Goal: Transaction & Acquisition: Book appointment/travel/reservation

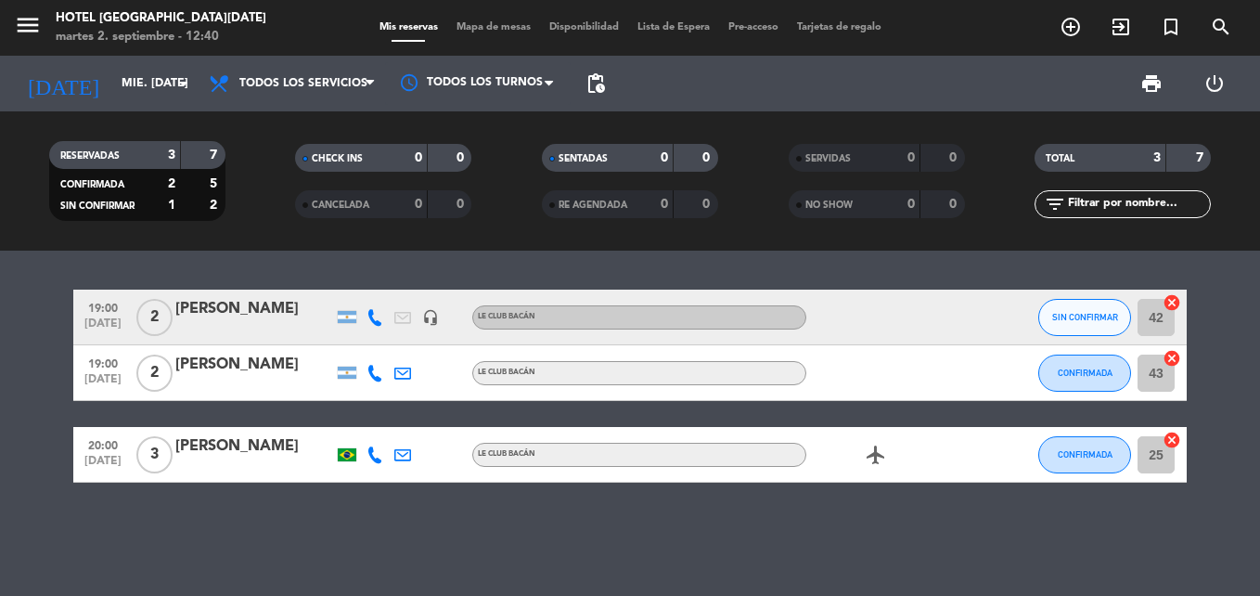
click at [378, 318] on icon at bounding box center [375, 317] width 17 height 17
click at [386, 290] on span "content_paste" at bounding box center [391, 286] width 14 height 14
click at [373, 457] on icon at bounding box center [375, 454] width 17 height 17
click at [381, 424] on span "content_paste" at bounding box center [387, 424] width 14 height 14
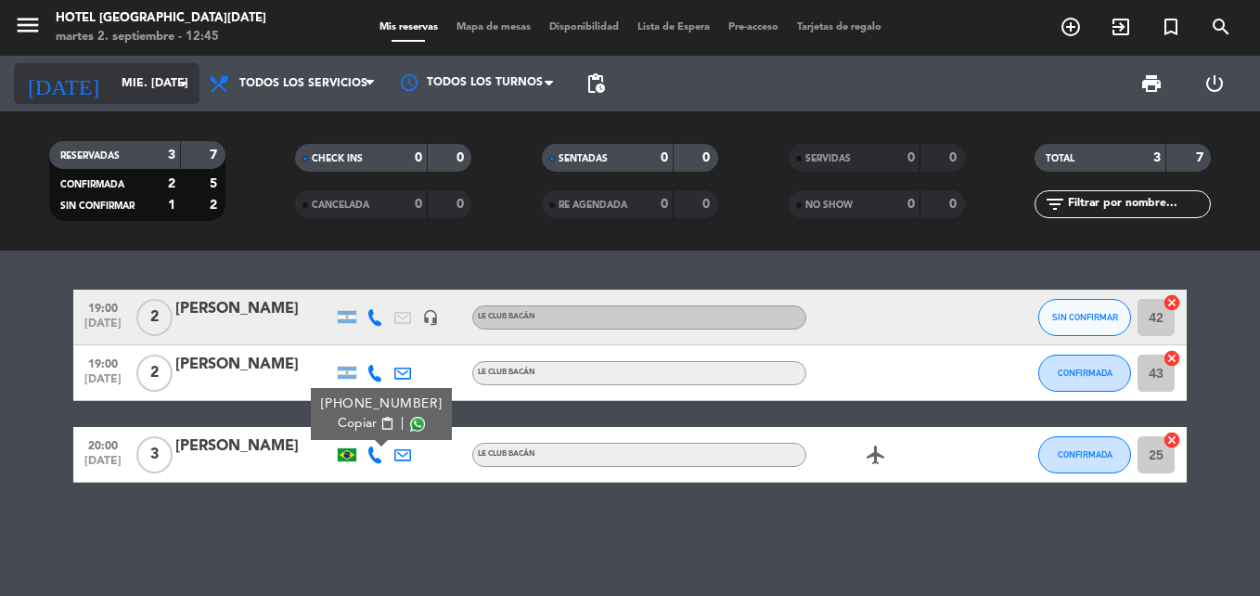
click at [140, 90] on input "mié. [DATE]" at bounding box center [190, 84] width 157 height 32
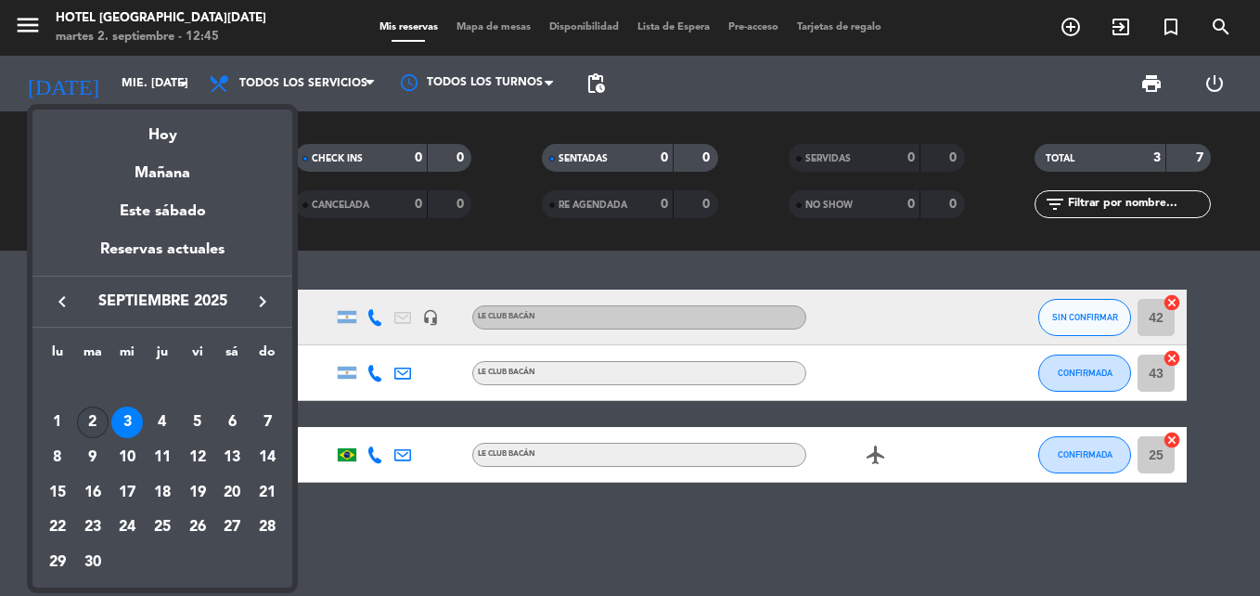
click at [91, 416] on div "2" at bounding box center [93, 422] width 32 height 32
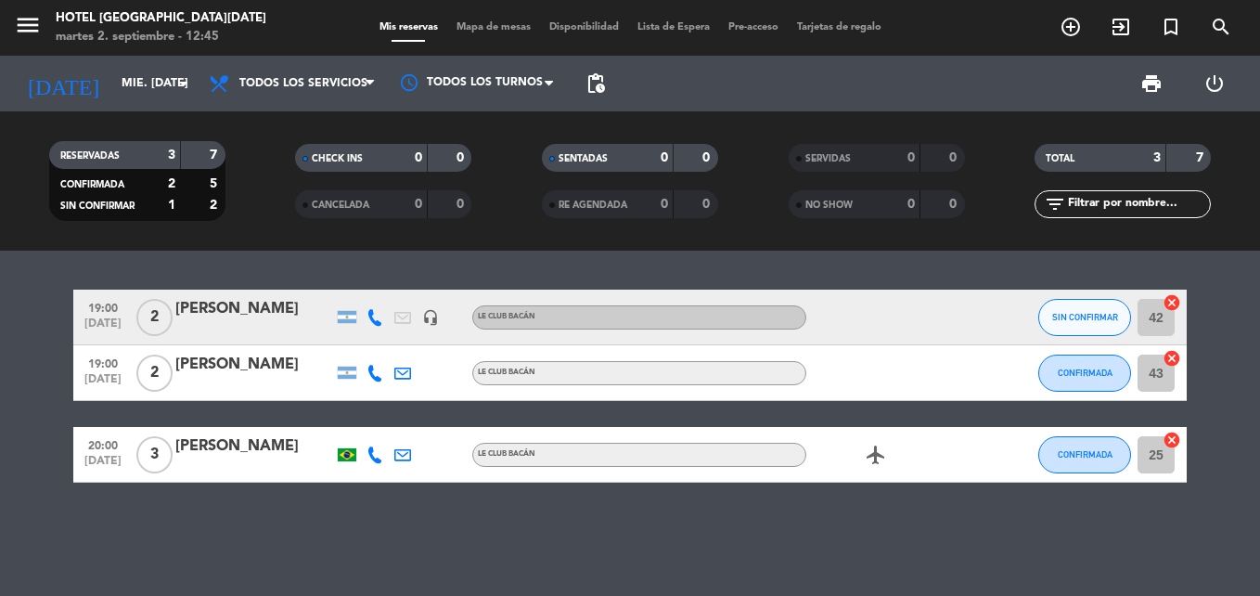
type input "[DATE] sep."
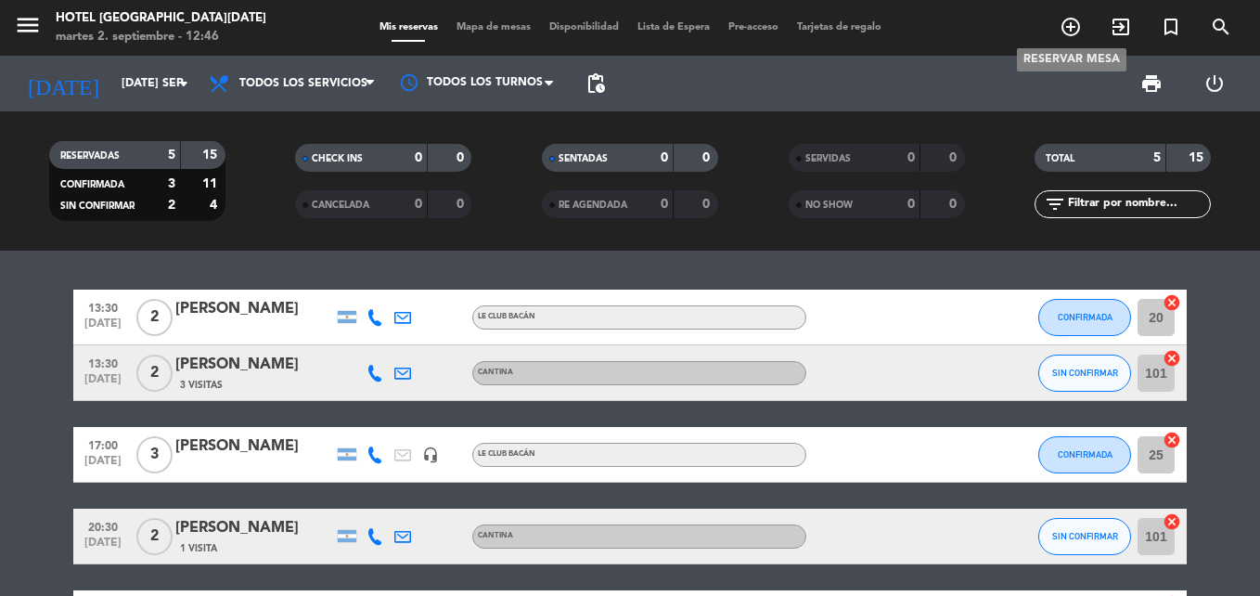
click at [1066, 14] on span "add_circle_outline" at bounding box center [1071, 27] width 50 height 32
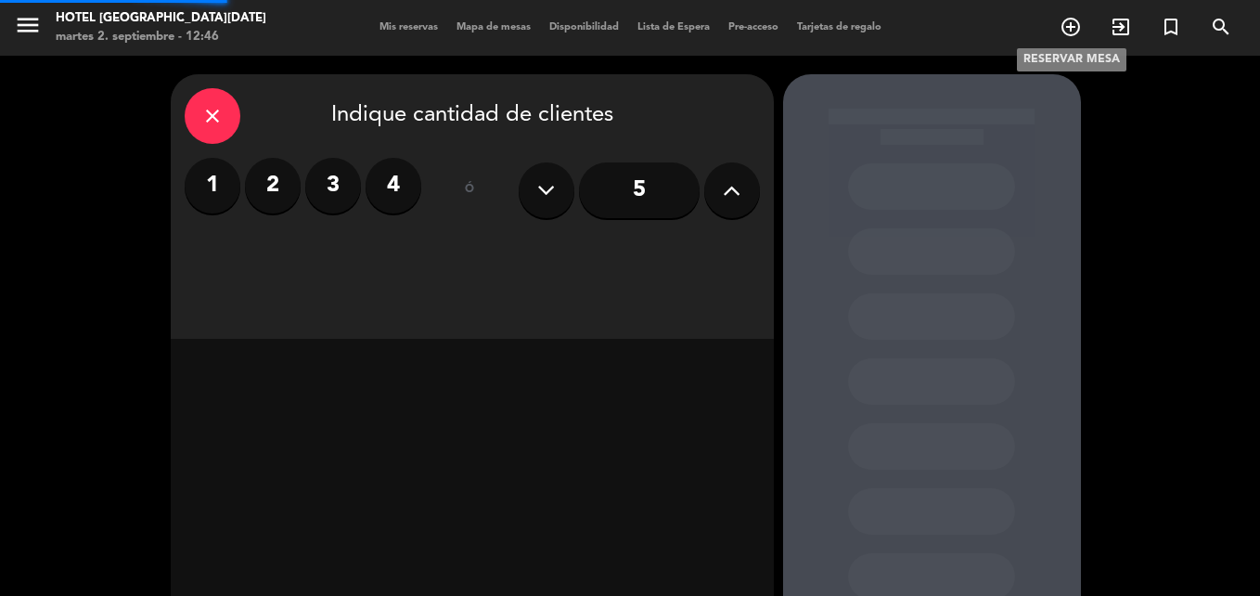
click at [1068, 38] on icon "add_circle_outline" at bounding box center [1071, 27] width 22 height 22
click at [278, 180] on label "2" at bounding box center [273, 186] width 56 height 56
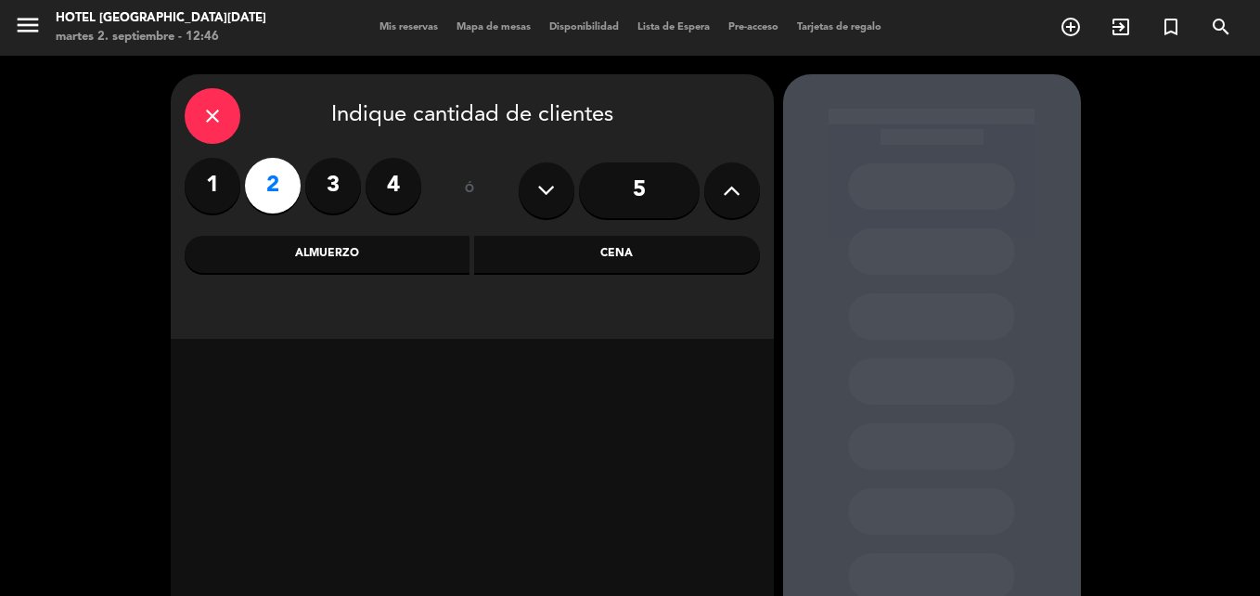
click at [539, 251] on div "Cena" at bounding box center [617, 254] width 286 height 37
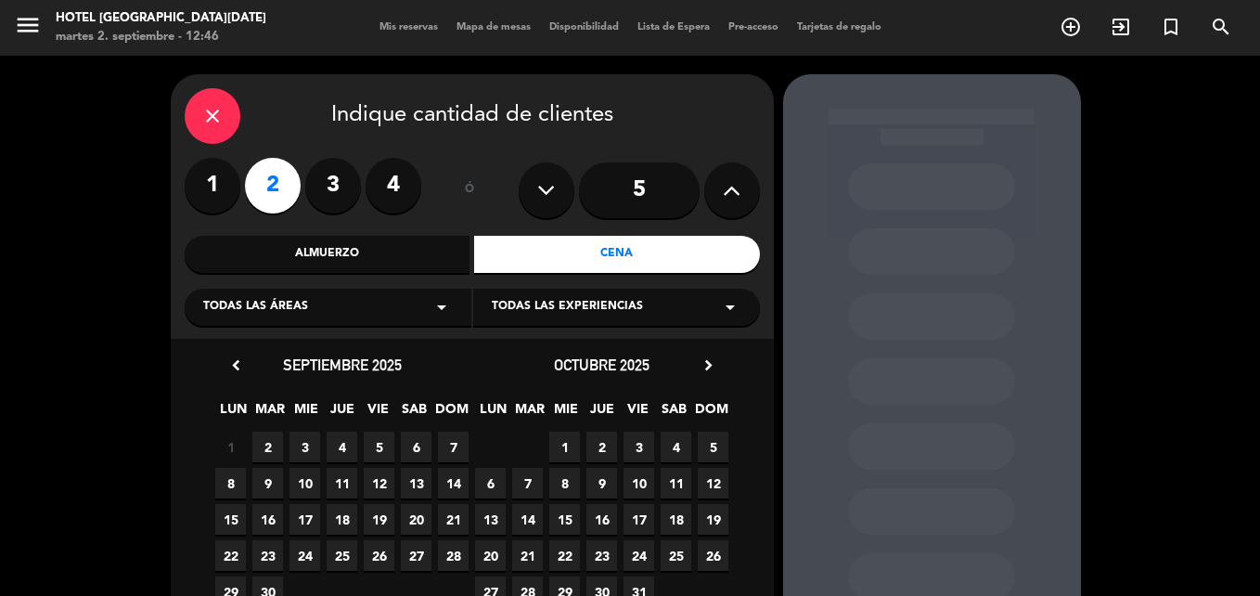
click at [382, 307] on div "Todas las áreas arrow_drop_down" at bounding box center [328, 307] width 287 height 37
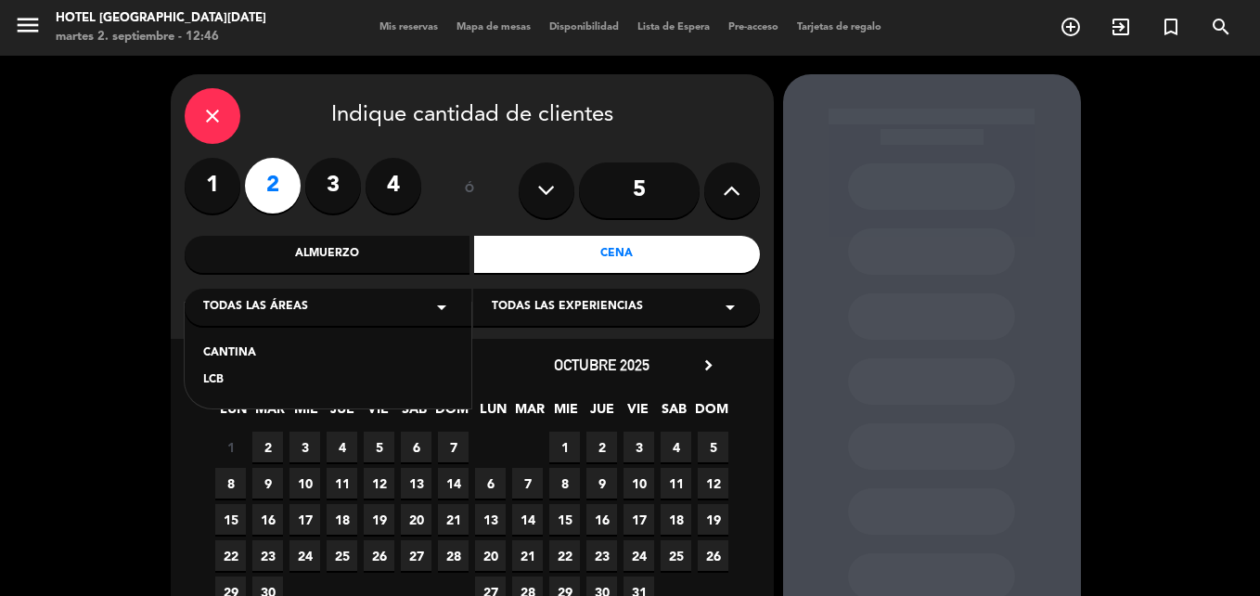
click at [251, 384] on div "LCB" at bounding box center [328, 380] width 250 height 19
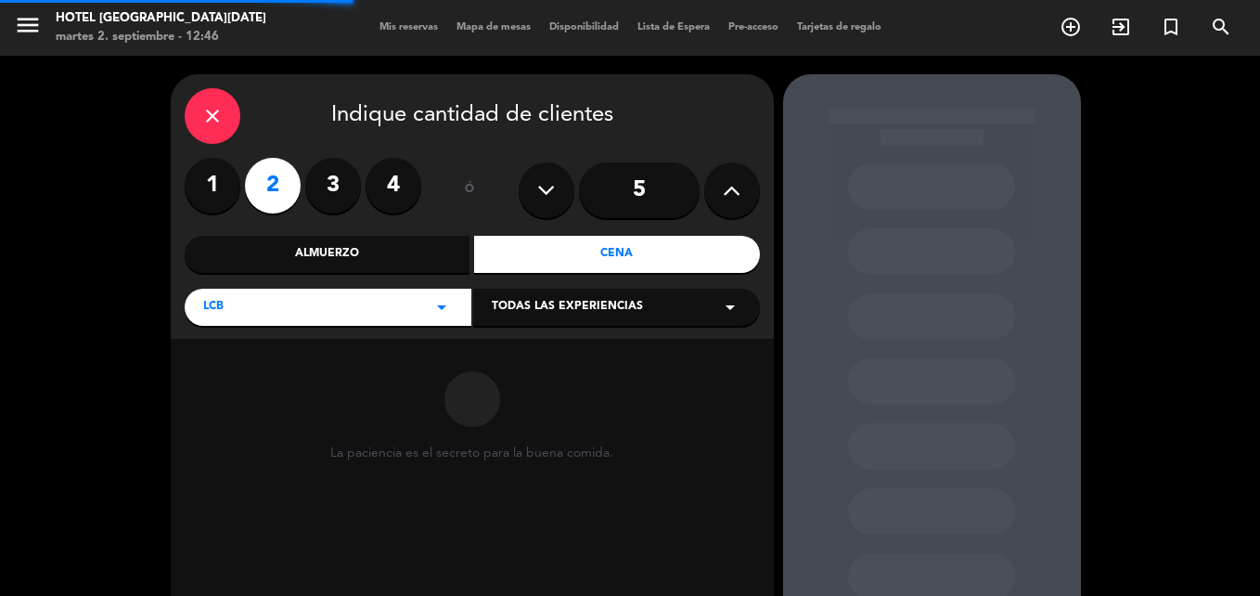
click at [615, 289] on div "Todas las experiencias arrow_drop_down" at bounding box center [616, 307] width 287 height 37
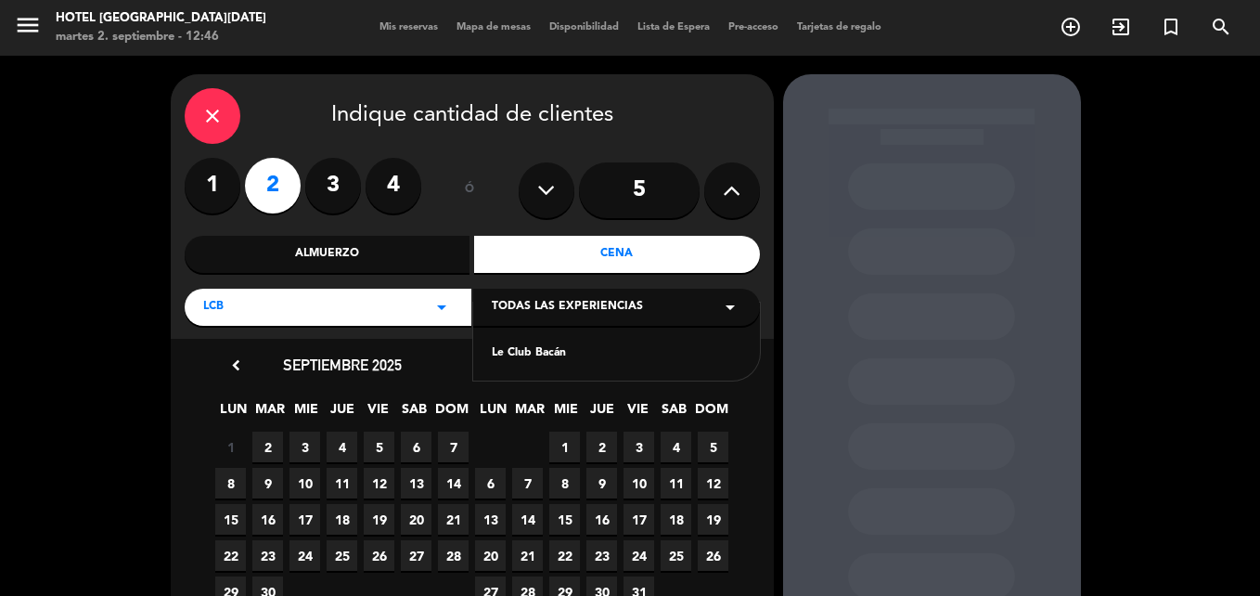
click at [518, 349] on div "Le Club Bacán" at bounding box center [617, 353] width 250 height 19
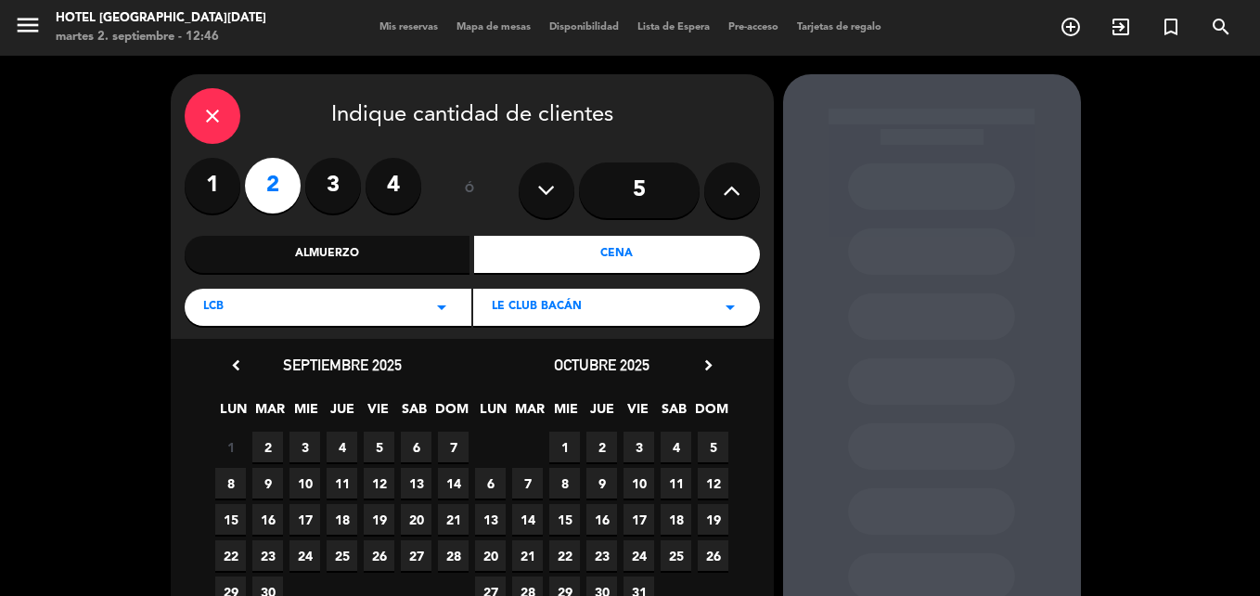
click at [272, 439] on span "2" at bounding box center [267, 447] width 31 height 31
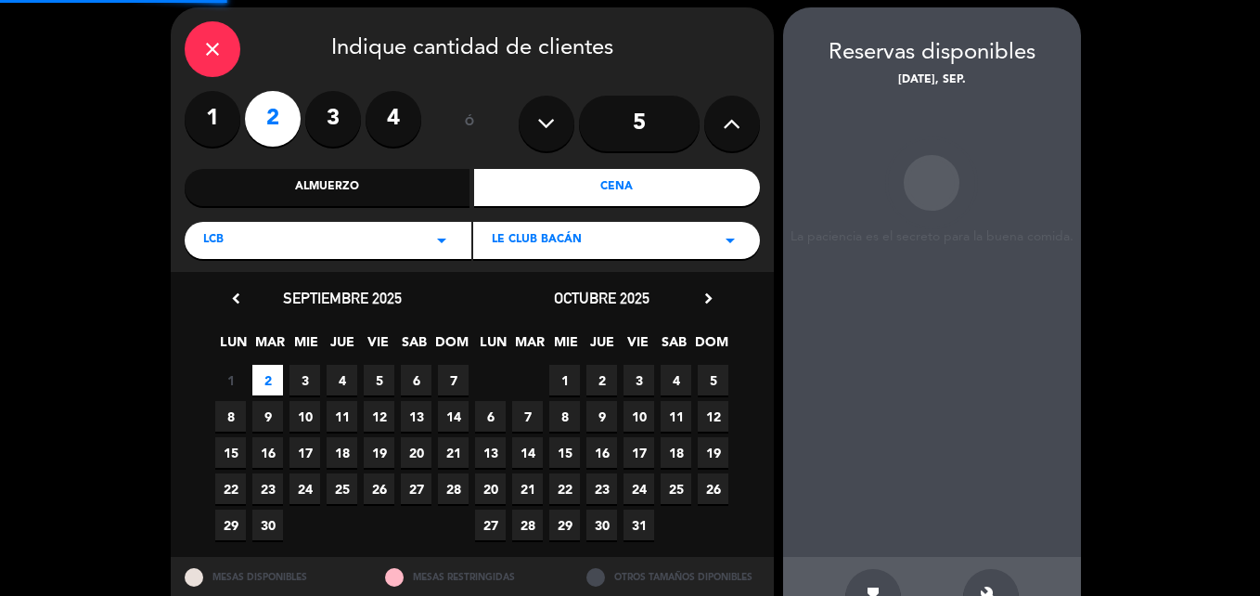
scroll to position [74, 0]
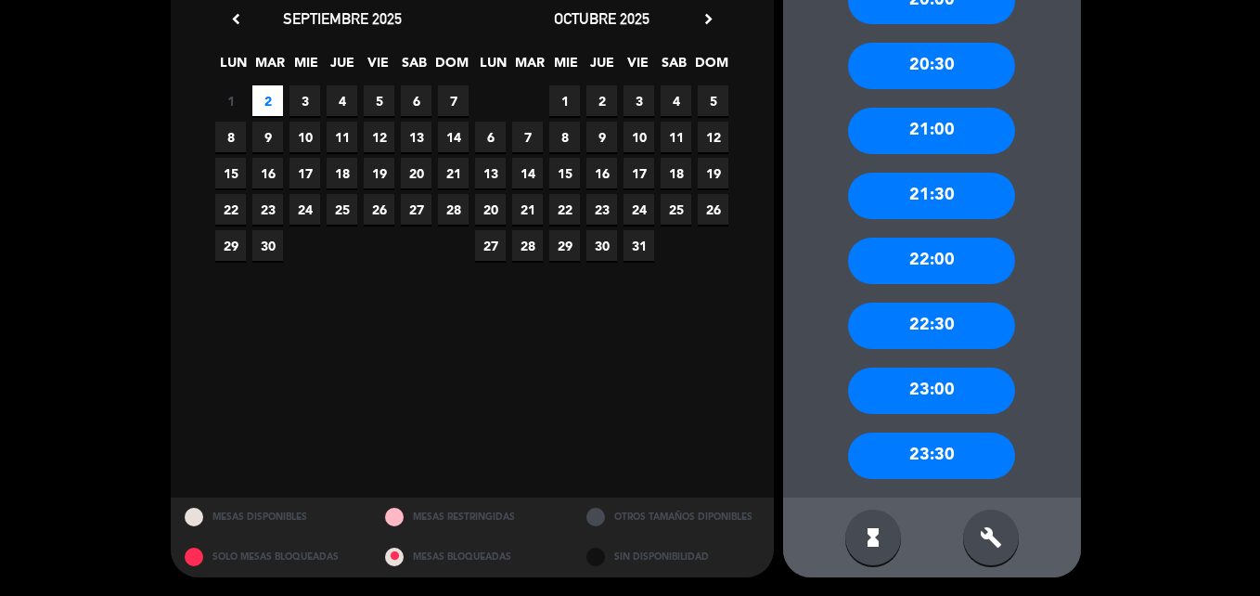
click at [956, 261] on div "22:00" at bounding box center [931, 261] width 167 height 46
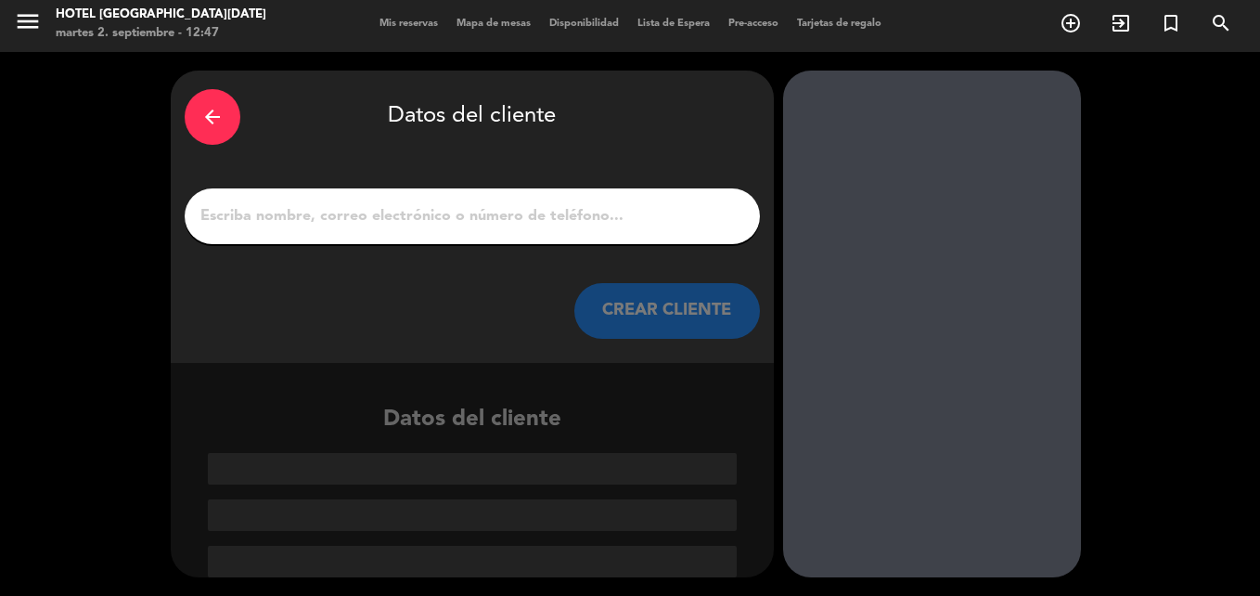
scroll to position [4, 0]
click at [316, 207] on input "1" at bounding box center [473, 216] width 548 height 26
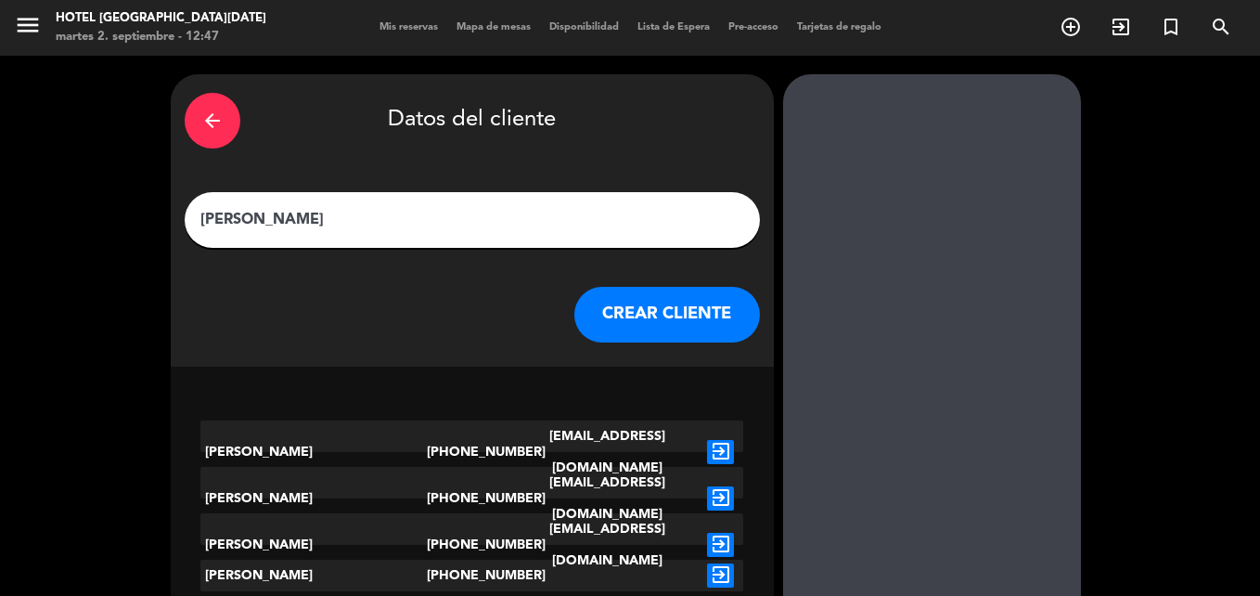
type input "[PERSON_NAME]"
click at [644, 309] on button "CREAR CLIENTE" at bounding box center [667, 315] width 186 height 56
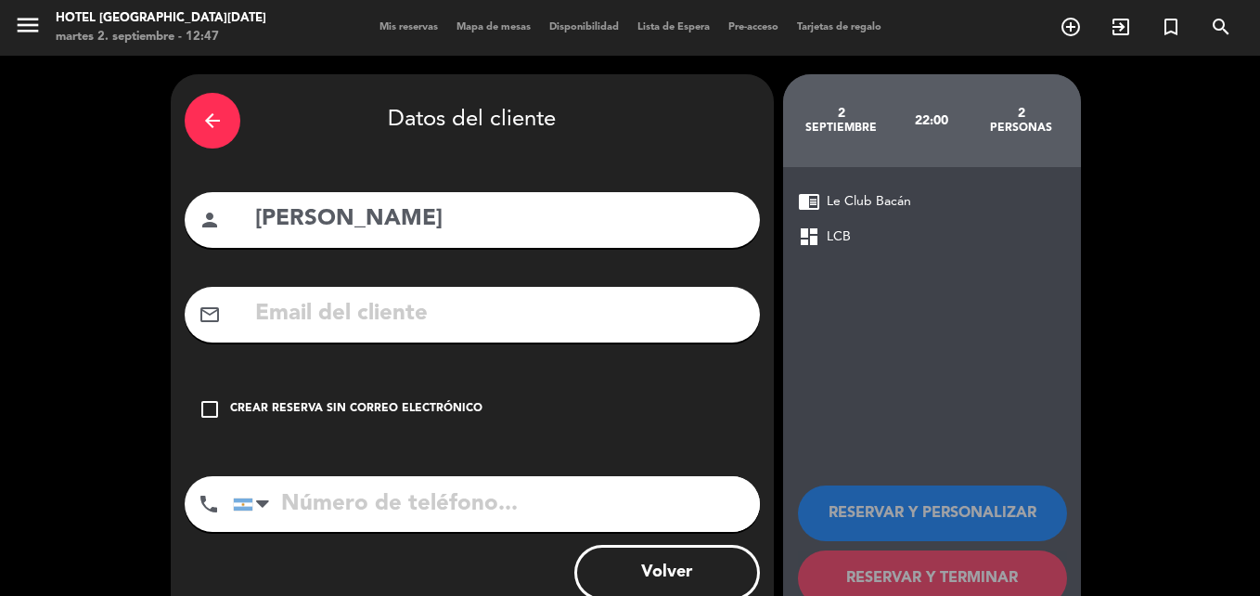
click at [331, 518] on input "tel" at bounding box center [496, 504] width 527 height 56
type input "1130335415"
click at [383, 417] on div "Crear reserva sin correo electrónico" at bounding box center [356, 409] width 252 height 19
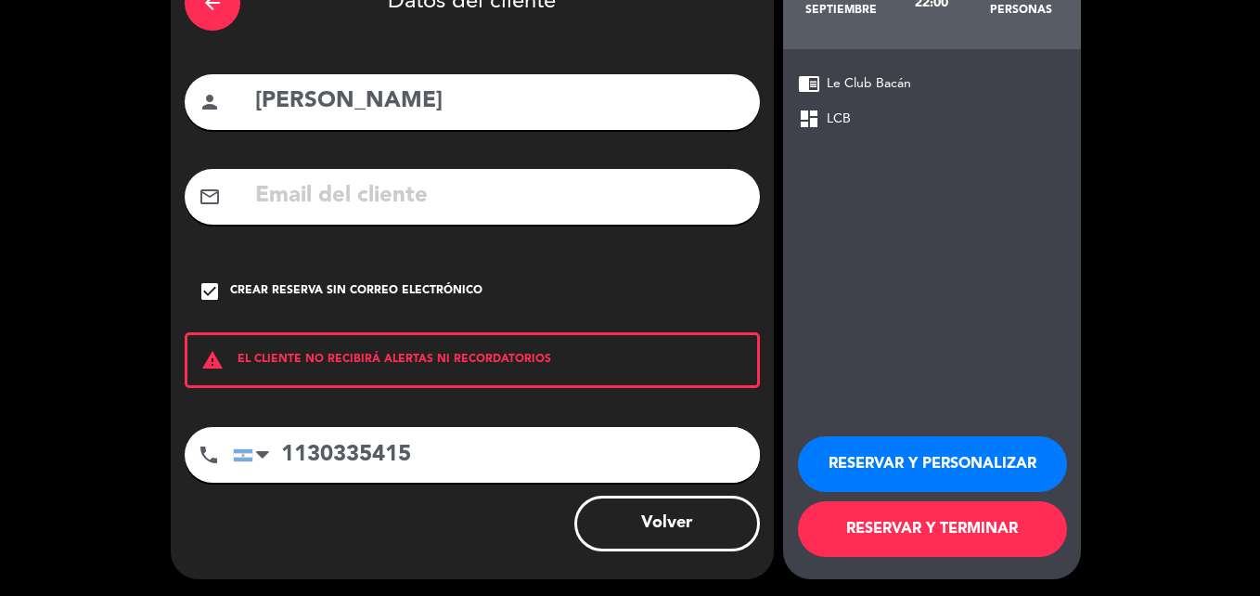
scroll to position [120, 0]
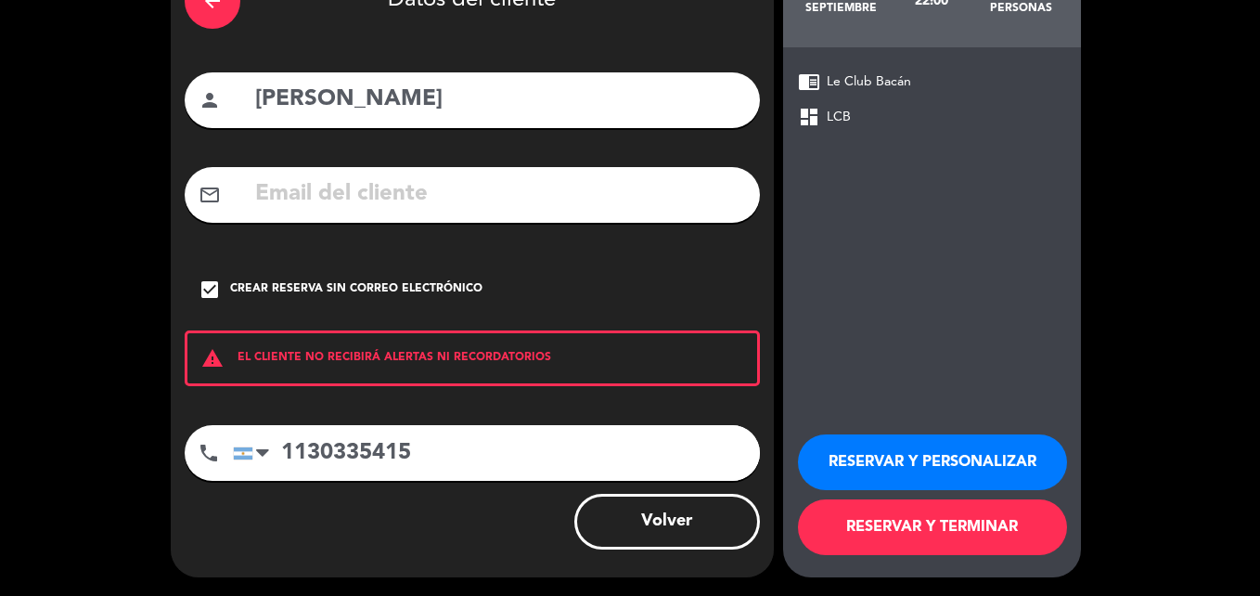
click at [938, 524] on button "RESERVAR Y TERMINAR" at bounding box center [932, 527] width 269 height 56
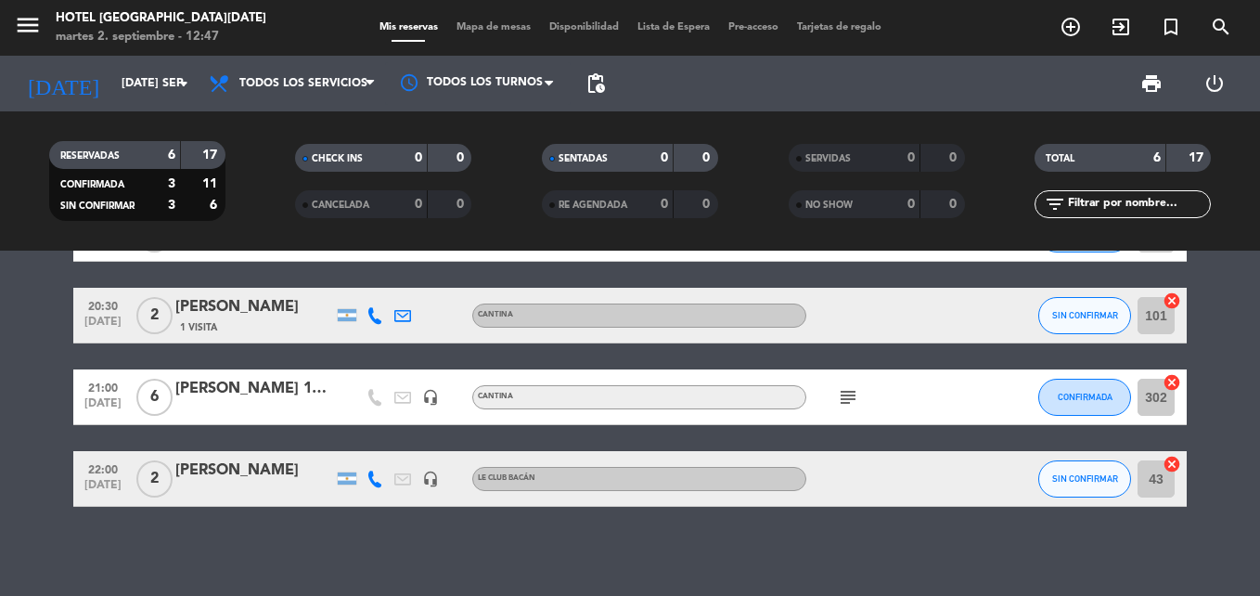
scroll to position [225, 0]
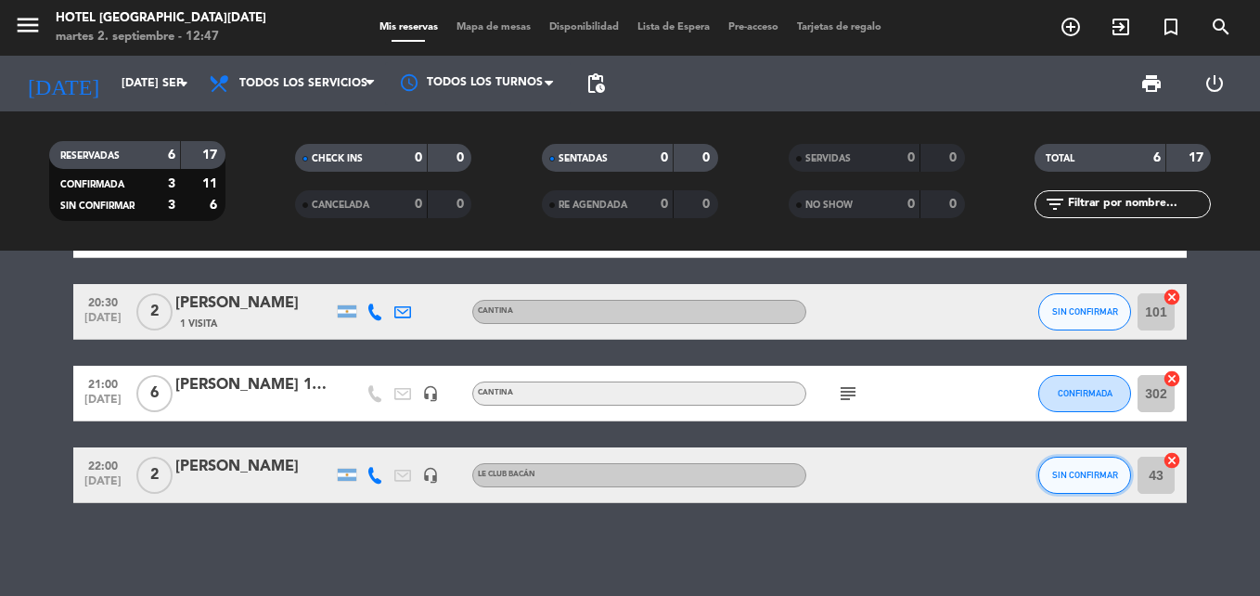
click at [1088, 473] on span "SIN CONFIRMAR" at bounding box center [1085, 475] width 66 height 10
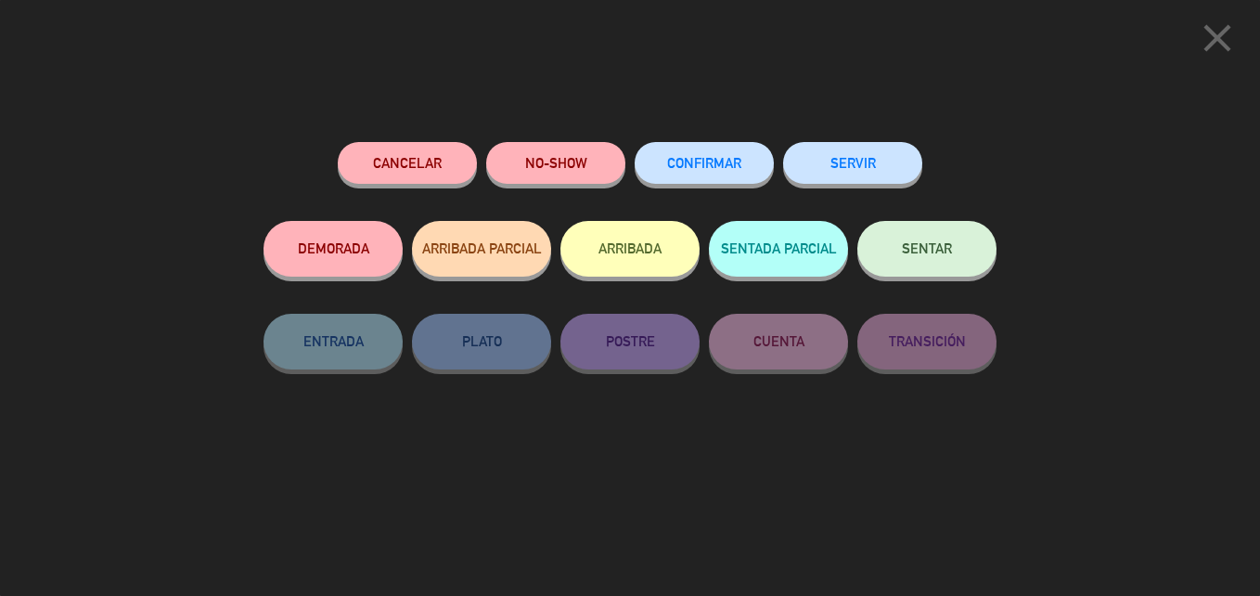
click at [661, 155] on button "CONFIRMAR" at bounding box center [704, 163] width 139 height 42
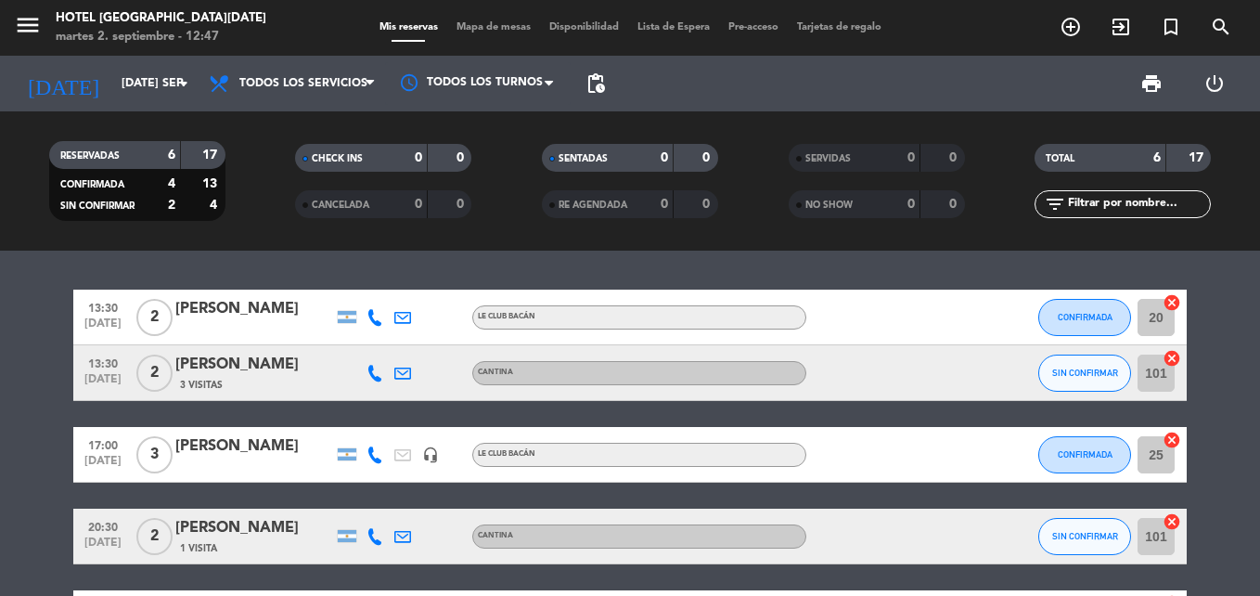
scroll to position [93, 0]
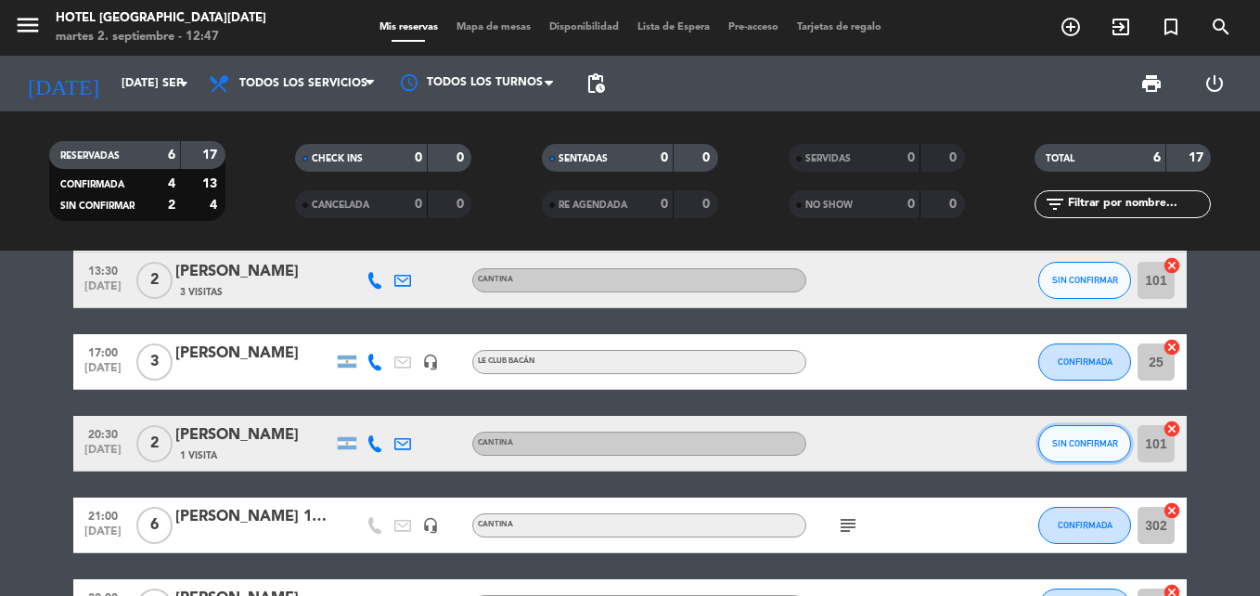
click at [1096, 438] on button "SIN CONFIRMAR" at bounding box center [1084, 443] width 93 height 37
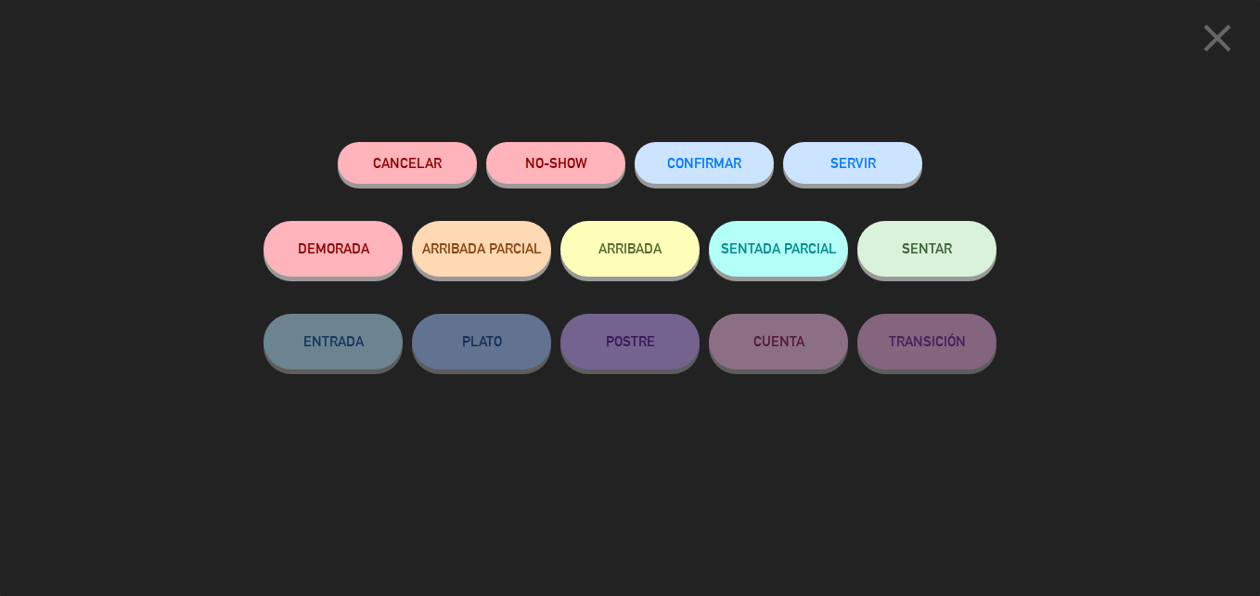
drag, startPoint x: 700, startPoint y: 165, endPoint x: 707, endPoint y: 174, distance: 11.9
click at [701, 164] on span "CONFIRMAR" at bounding box center [704, 163] width 74 height 16
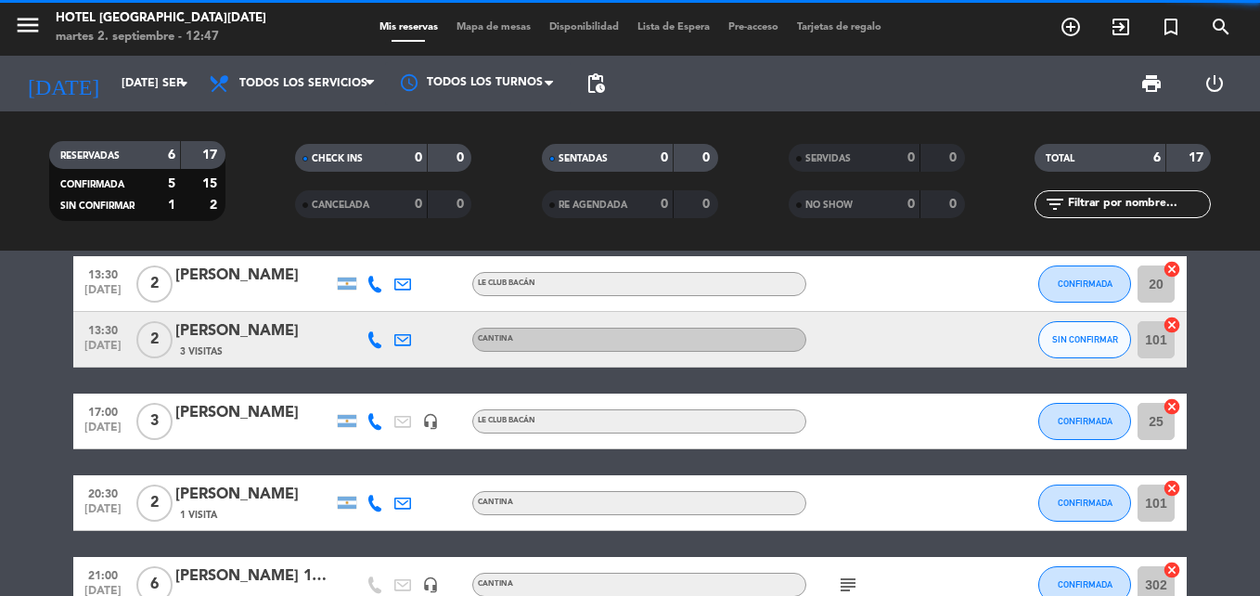
scroll to position [0, 0]
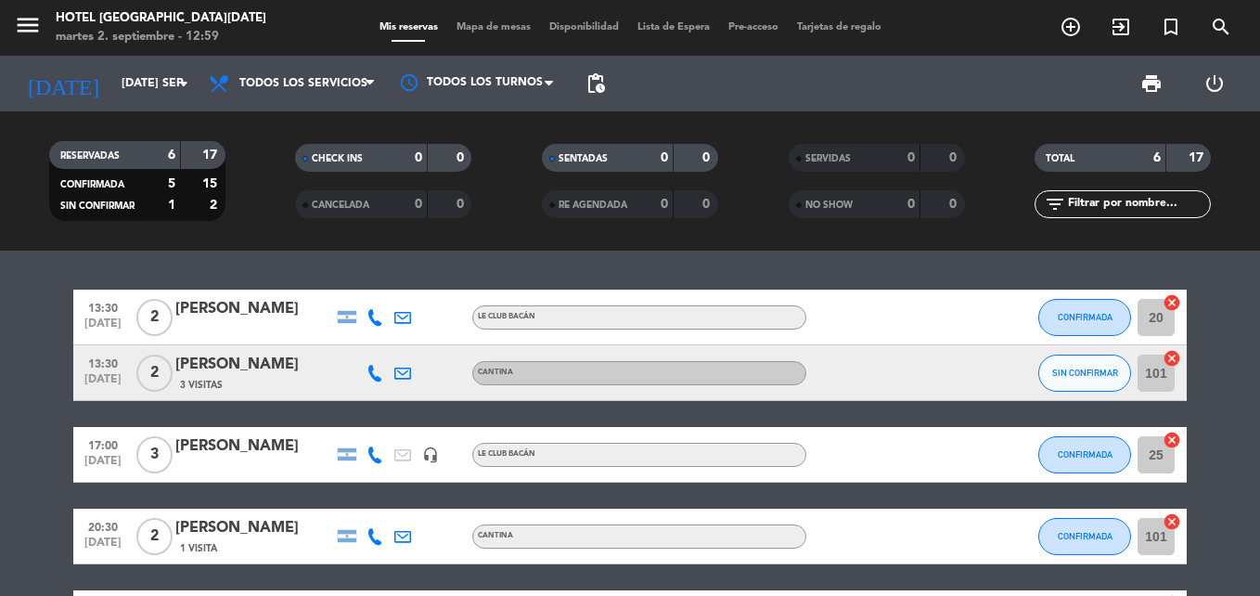
click at [501, 25] on span "Mapa de mesas" at bounding box center [493, 27] width 93 height 10
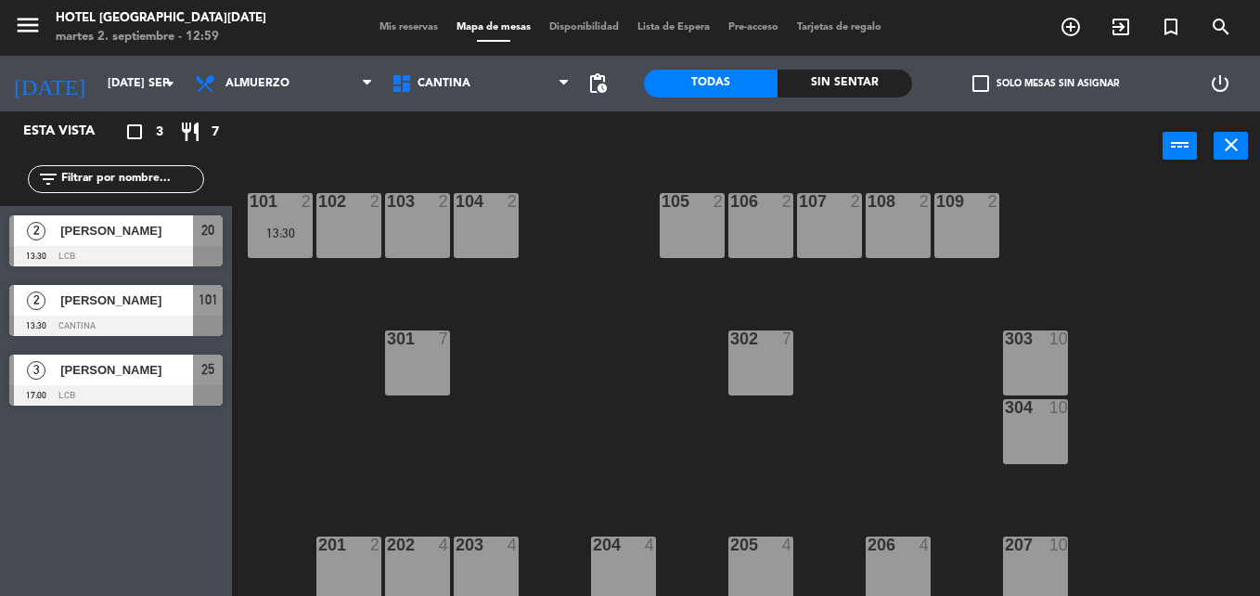
scroll to position [26, 0]
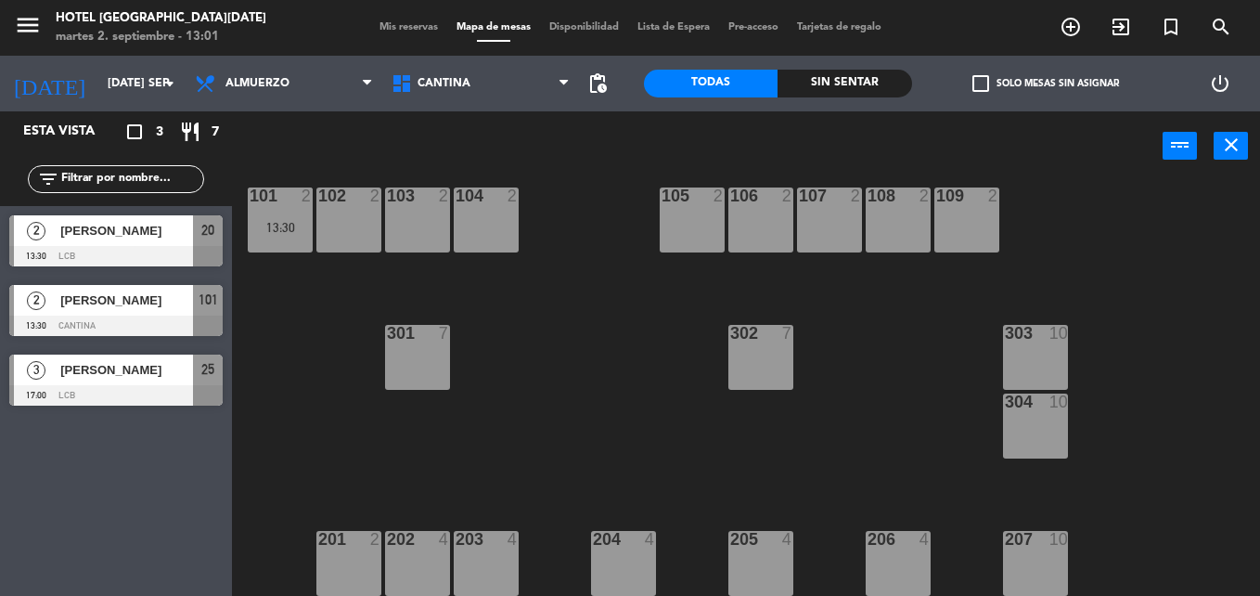
click at [370, 24] on span "Mis reservas" at bounding box center [408, 27] width 77 height 10
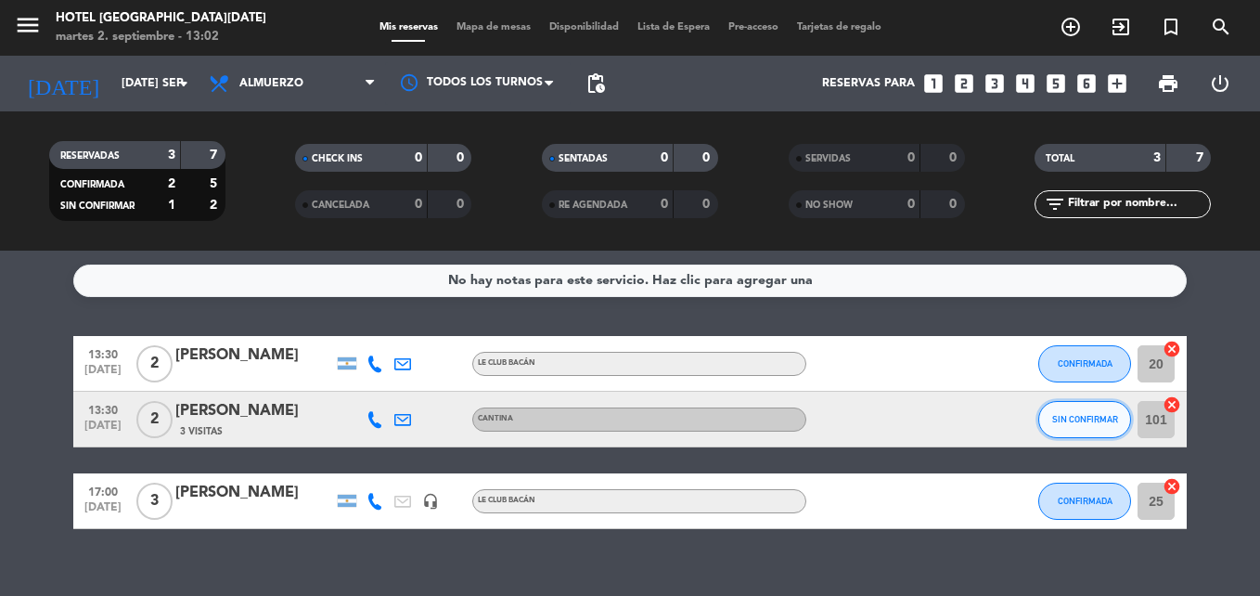
click at [1099, 419] on span "SIN CONFIRMAR" at bounding box center [1085, 419] width 66 height 10
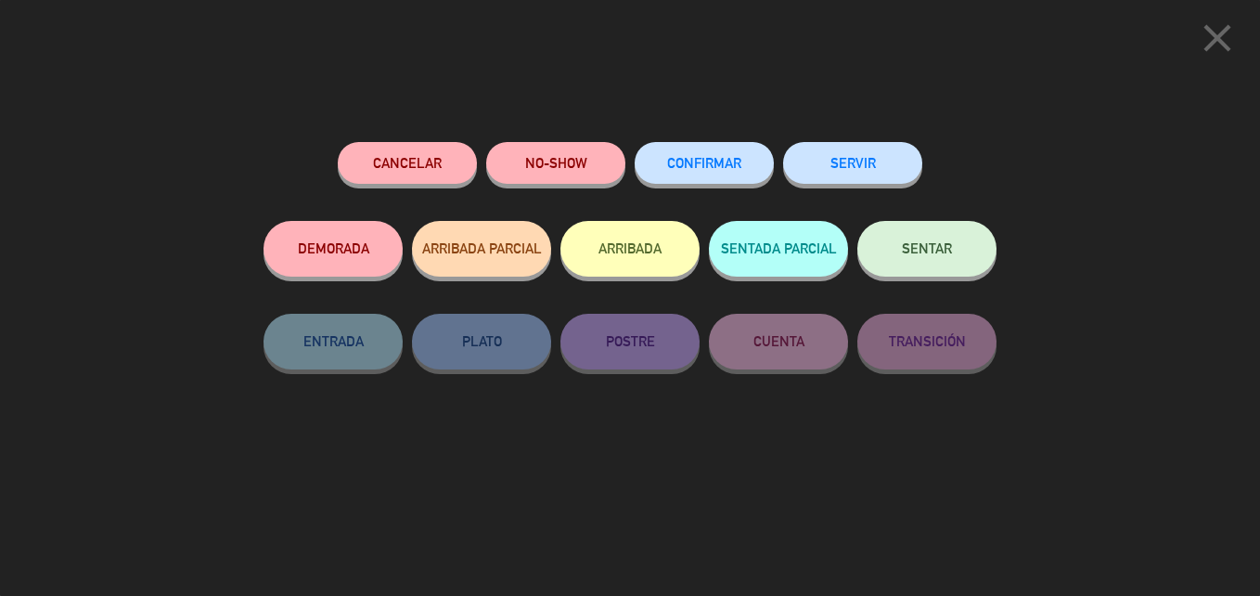
click at [393, 157] on button "Cancelar" at bounding box center [407, 163] width 139 height 42
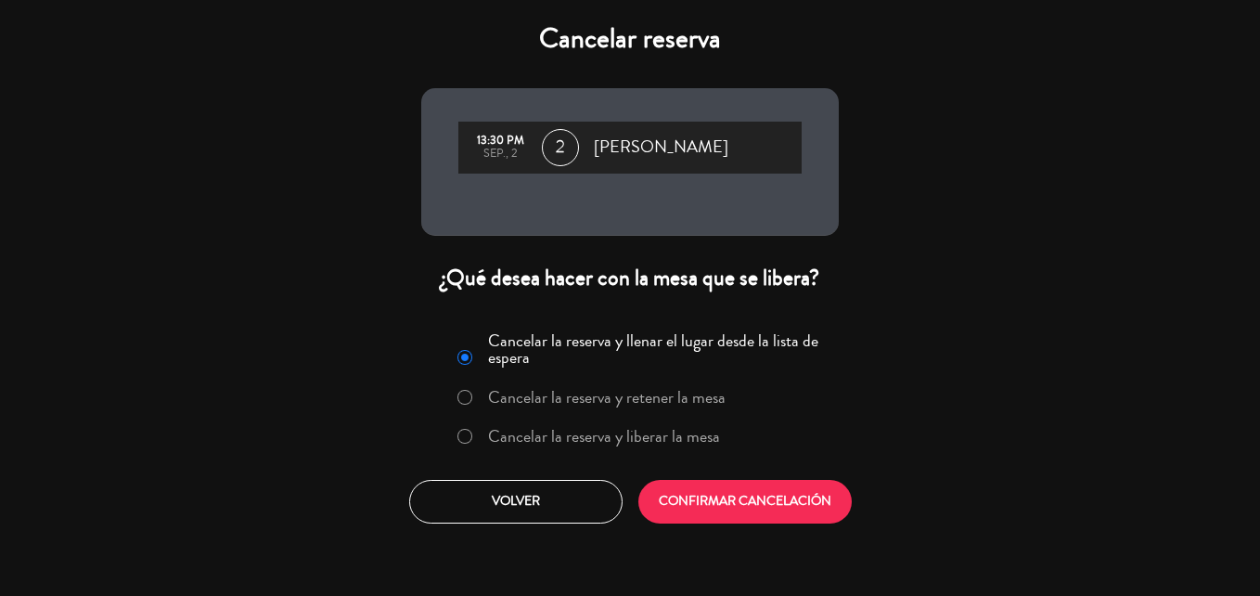
drag, startPoint x: 604, startPoint y: 446, endPoint x: 705, endPoint y: 456, distance: 101.6
click at [604, 448] on label "Cancelar la reserva y liberar la mesa" at bounding box center [588, 436] width 282 height 33
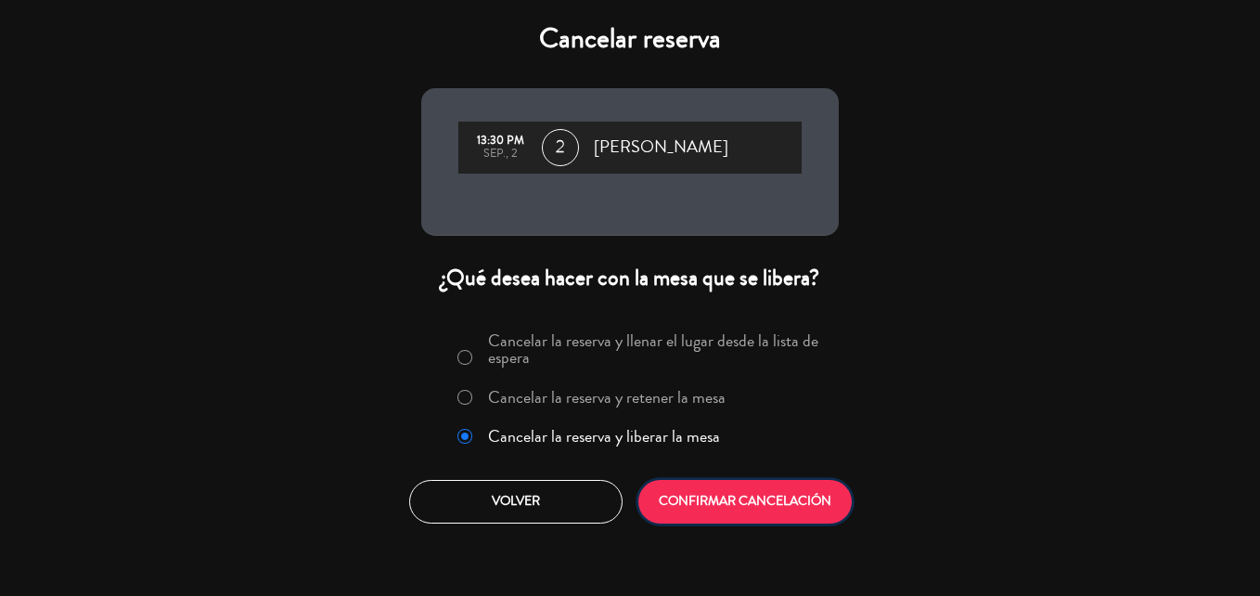
click at [780, 493] on button "CONFIRMAR CANCELACIÓN" at bounding box center [744, 502] width 213 height 44
